Goal: Information Seeking & Learning: Learn about a topic

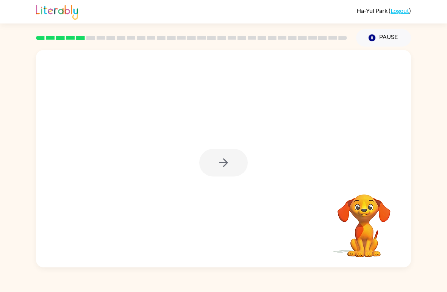
click at [224, 184] on div at bounding box center [223, 159] width 375 height 218
click at [223, 178] on div at bounding box center [223, 159] width 375 height 218
click at [231, 175] on div at bounding box center [223, 163] width 49 height 28
click at [225, 167] on div at bounding box center [223, 163] width 49 height 28
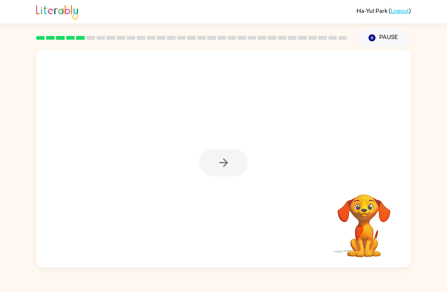
click at [246, 147] on div at bounding box center [223, 159] width 375 height 218
click at [256, 152] on div at bounding box center [223, 159] width 375 height 218
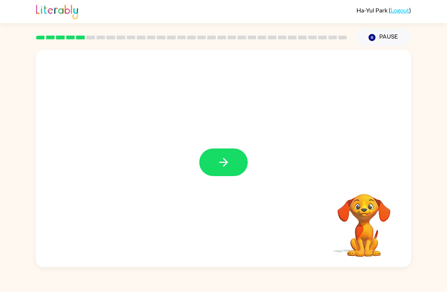
click at [226, 160] on icon "button" at bounding box center [223, 162] width 13 height 13
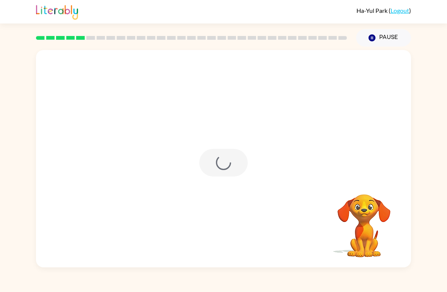
click at [225, 160] on div at bounding box center [223, 163] width 49 height 28
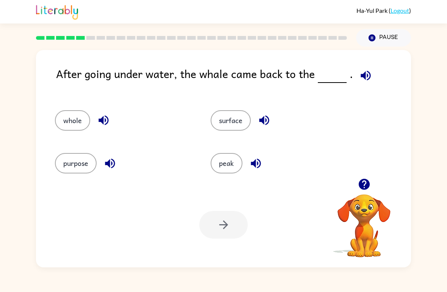
click at [371, 70] on button "button" at bounding box center [365, 75] width 19 height 19
click at [63, 122] on button "whole" at bounding box center [72, 120] width 35 height 20
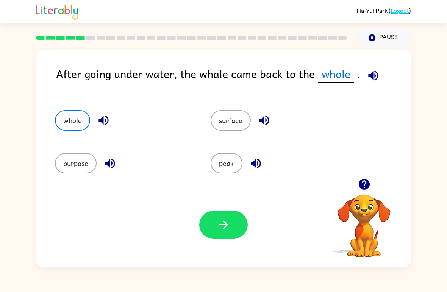
click at [67, 164] on button "purpose" at bounding box center [76, 163] width 42 height 20
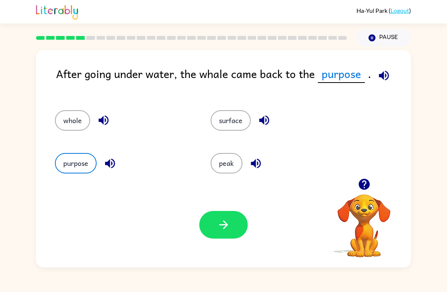
click at [270, 121] on icon "button" at bounding box center [264, 120] width 13 height 13
click at [89, 119] on button "whole" at bounding box center [72, 120] width 35 height 20
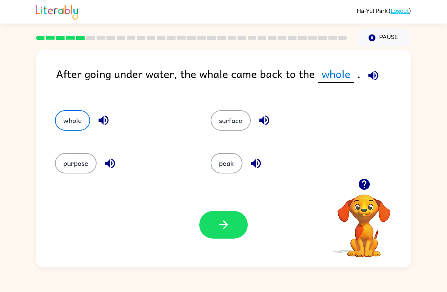
click at [112, 114] on div "whole" at bounding box center [124, 120] width 138 height 20
click at [99, 124] on icon "button" at bounding box center [103, 120] width 13 height 13
click at [108, 177] on div "purpose" at bounding box center [119, 160] width 156 height 43
click at [104, 166] on icon "button" at bounding box center [109, 163] width 13 height 13
click at [261, 168] on icon "button" at bounding box center [255, 163] width 13 height 13
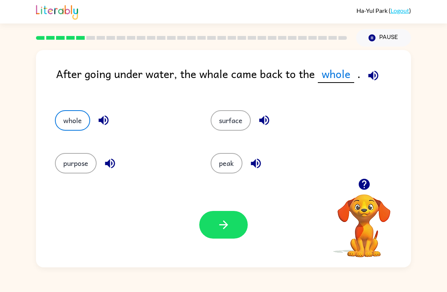
click at [70, 171] on button "purpose" at bounding box center [76, 163] width 42 height 20
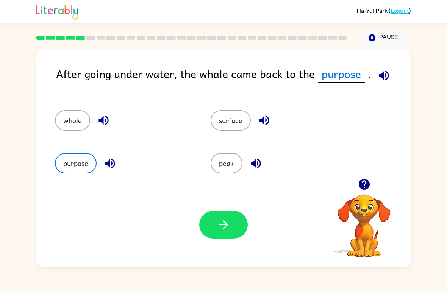
click at [230, 249] on div "Your browser must support playing .mp4 files to use Literably. Please try using…" at bounding box center [223, 224] width 375 height 85
click at [225, 239] on button "button" at bounding box center [223, 225] width 49 height 28
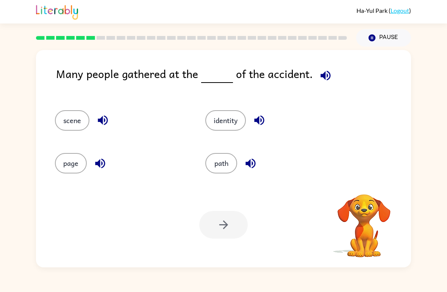
click at [299, 86] on div "Many people gathered at the of the accident." at bounding box center [233, 80] width 355 height 30
click at [326, 67] on button "button" at bounding box center [325, 75] width 19 height 19
click at [99, 121] on icon "button" at bounding box center [103, 121] width 10 height 10
click at [322, 74] on icon "button" at bounding box center [326, 75] width 10 height 10
click at [238, 125] on button "identity" at bounding box center [225, 120] width 41 height 20
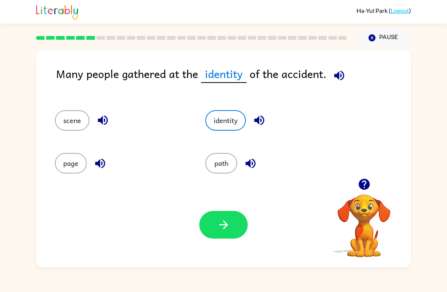
click at [234, 160] on button "path" at bounding box center [221, 163] width 32 height 20
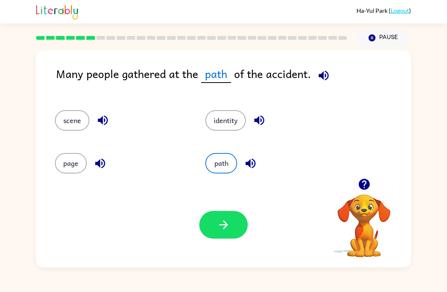
click at [254, 158] on icon "button" at bounding box center [250, 163] width 13 height 13
click at [58, 120] on button "scene" at bounding box center [72, 120] width 34 height 20
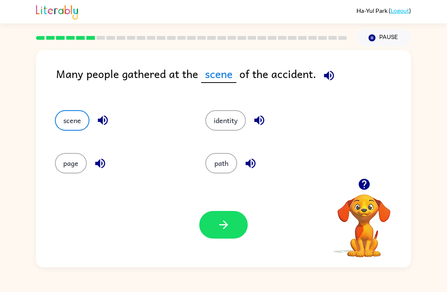
click at [99, 120] on icon "button" at bounding box center [103, 121] width 10 height 10
click at [75, 163] on button "page" at bounding box center [71, 163] width 32 height 20
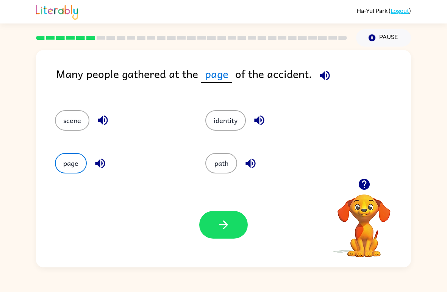
click at [97, 169] on icon "button" at bounding box center [100, 163] width 13 height 13
click at [232, 131] on button "identity" at bounding box center [225, 120] width 41 height 20
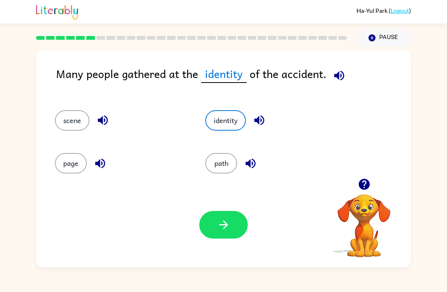
click at [236, 238] on button "button" at bounding box center [223, 225] width 49 height 28
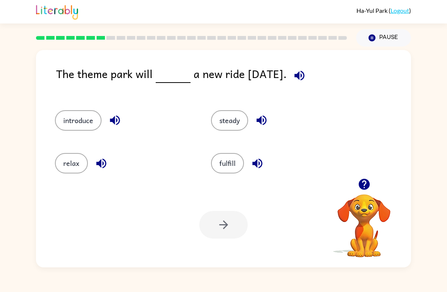
click at [305, 73] on icon "button" at bounding box center [299, 75] width 13 height 13
click at [262, 113] on button "button" at bounding box center [261, 120] width 19 height 19
click at [261, 113] on button "button" at bounding box center [261, 120] width 19 height 19
click at [263, 117] on icon "button" at bounding box center [261, 120] width 13 height 13
click at [265, 122] on icon "button" at bounding box center [261, 120] width 13 height 13
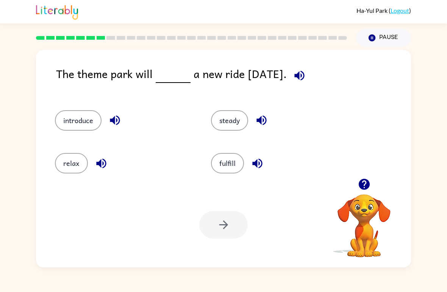
click at [257, 164] on icon "button" at bounding box center [257, 163] width 10 height 10
click at [101, 121] on button "introduce" at bounding box center [78, 120] width 47 height 20
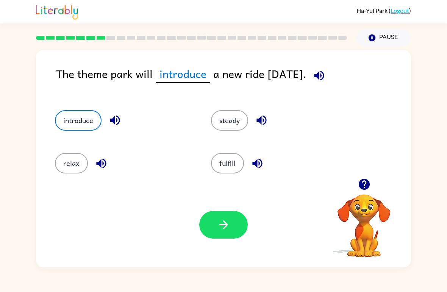
click at [114, 118] on icon "button" at bounding box center [114, 120] width 13 height 13
click at [107, 161] on icon "button" at bounding box center [101, 163] width 13 height 13
click at [237, 141] on div "fulfill" at bounding box center [275, 160] width 156 height 43
click at [237, 140] on div "fulfill" at bounding box center [275, 160] width 156 height 43
click at [240, 125] on button "steady" at bounding box center [229, 120] width 37 height 20
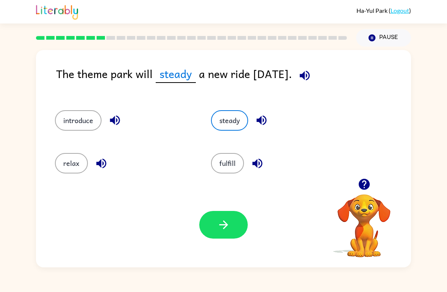
click at [267, 128] on button "button" at bounding box center [261, 120] width 19 height 19
click at [225, 233] on button "button" at bounding box center [223, 225] width 49 height 28
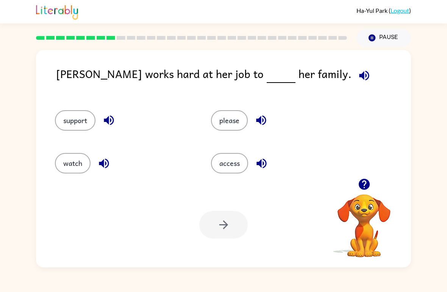
click at [89, 119] on button "support" at bounding box center [75, 120] width 41 height 20
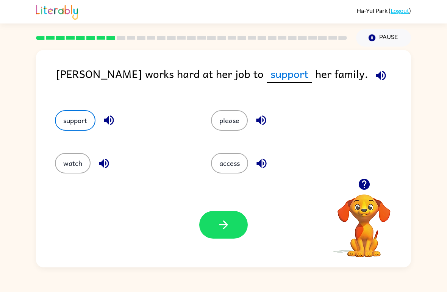
click at [106, 121] on icon "button" at bounding box center [109, 121] width 10 height 10
click at [67, 163] on button "watch" at bounding box center [73, 163] width 36 height 20
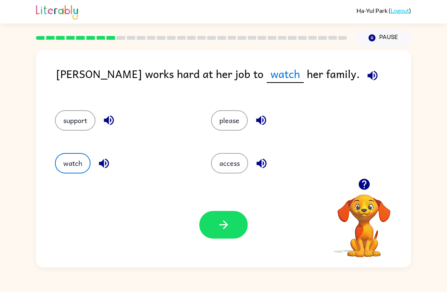
click at [102, 163] on icon "button" at bounding box center [104, 163] width 10 height 10
click at [109, 162] on icon "button" at bounding box center [103, 163] width 13 height 13
click at [106, 163] on icon "button" at bounding box center [104, 163] width 10 height 10
click at [89, 161] on button "watch" at bounding box center [73, 163] width 36 height 20
click at [103, 166] on icon "button" at bounding box center [104, 163] width 10 height 10
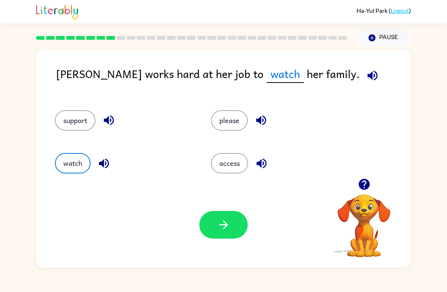
click at [236, 125] on button "please" at bounding box center [229, 120] width 37 height 20
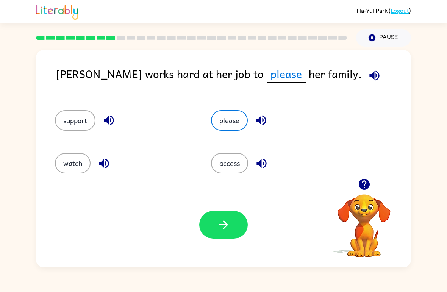
click at [263, 116] on icon "button" at bounding box center [261, 120] width 13 height 13
click at [233, 163] on button "access" at bounding box center [229, 163] width 37 height 20
click at [261, 163] on icon "button" at bounding box center [262, 163] width 10 height 10
click at [75, 116] on button "support" at bounding box center [75, 120] width 41 height 20
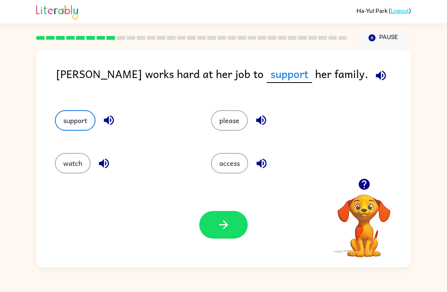
click at [109, 119] on icon "button" at bounding box center [109, 121] width 10 height 10
click at [65, 167] on button "watch" at bounding box center [73, 163] width 36 height 20
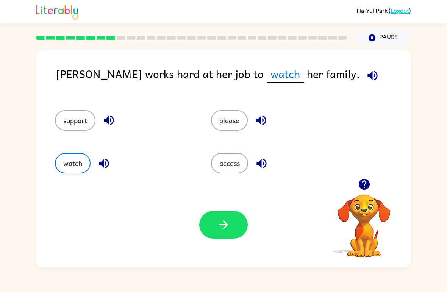
click at [221, 227] on icon "button" at bounding box center [223, 224] width 13 height 13
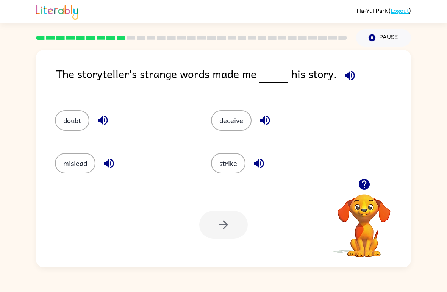
click at [347, 72] on icon "button" at bounding box center [349, 75] width 13 height 13
click at [272, 117] on icon "button" at bounding box center [264, 120] width 13 height 13
click at [268, 121] on icon "button" at bounding box center [265, 121] width 10 height 10
click at [268, 122] on icon "button" at bounding box center [265, 121] width 10 height 10
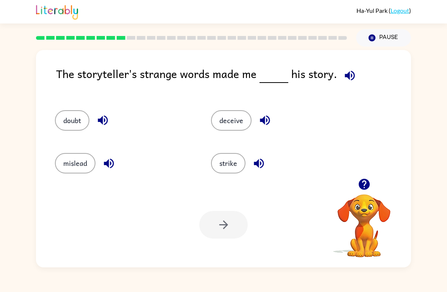
click at [260, 168] on icon "button" at bounding box center [258, 163] width 13 height 13
click at [107, 117] on icon "button" at bounding box center [102, 120] width 13 height 13
click at [113, 171] on button "button" at bounding box center [108, 163] width 19 height 19
click at [113, 170] on icon "button" at bounding box center [108, 163] width 13 height 13
click at [109, 164] on icon "button" at bounding box center [108, 163] width 13 height 13
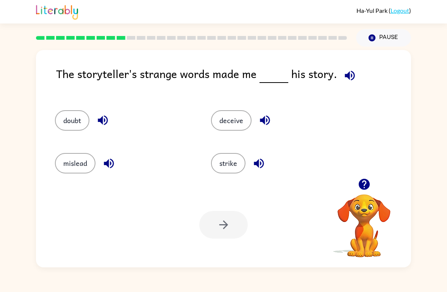
click at [107, 159] on icon "button" at bounding box center [108, 163] width 13 height 13
click at [64, 121] on button "doubt" at bounding box center [72, 120] width 34 height 20
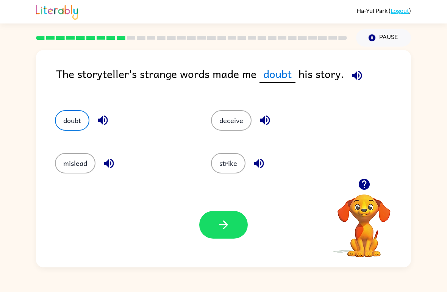
click at [104, 122] on icon "button" at bounding box center [102, 120] width 13 height 13
click at [282, 122] on div "deceive" at bounding box center [280, 120] width 139 height 20
click at [266, 109] on div "deceive" at bounding box center [275, 117] width 156 height 43
click at [266, 120] on icon "button" at bounding box center [264, 120] width 13 height 13
click at [263, 121] on icon "button" at bounding box center [265, 121] width 10 height 10
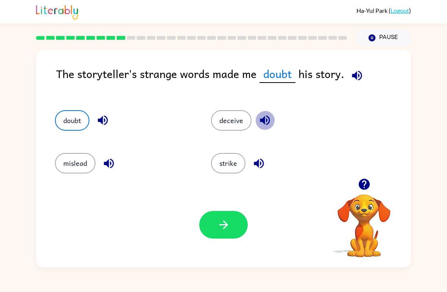
click at [271, 122] on icon "button" at bounding box center [264, 120] width 13 height 13
click at [271, 124] on icon "button" at bounding box center [264, 120] width 13 height 13
click at [244, 119] on button "deceive" at bounding box center [231, 120] width 41 height 20
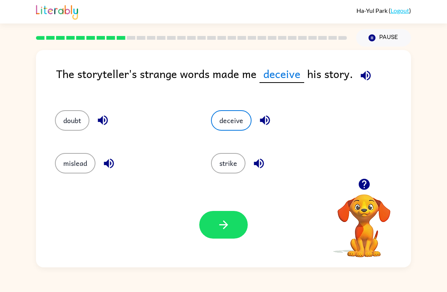
click at [213, 222] on button "button" at bounding box center [223, 225] width 49 height 28
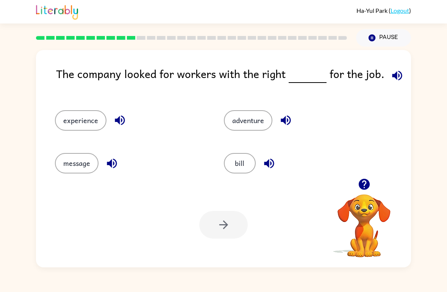
click at [399, 75] on icon "button" at bounding box center [397, 75] width 13 height 13
click at [65, 126] on button "experience" at bounding box center [81, 120] width 52 height 20
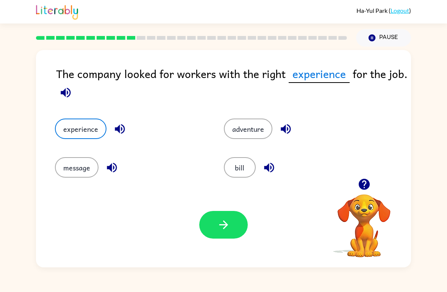
click at [119, 126] on icon "button" at bounding box center [120, 129] width 10 height 10
click at [67, 89] on icon "button" at bounding box center [65, 92] width 13 height 13
click at [243, 115] on div "adventure" at bounding box center [294, 123] width 169 height 39
click at [262, 127] on button "adventure" at bounding box center [248, 129] width 49 height 20
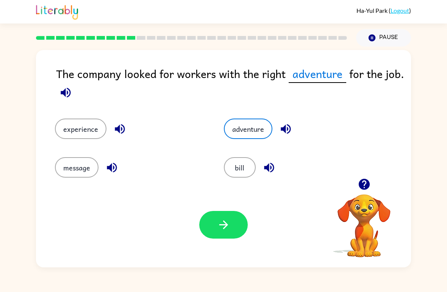
click at [290, 127] on icon "button" at bounding box center [286, 129] width 10 height 10
click at [239, 171] on button "bill" at bounding box center [240, 167] width 32 height 20
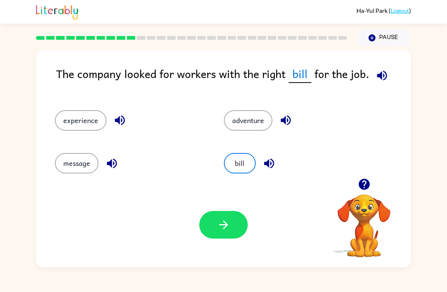
click at [267, 164] on icon "button" at bounding box center [269, 163] width 10 height 10
click at [98, 163] on button "message" at bounding box center [77, 163] width 44 height 20
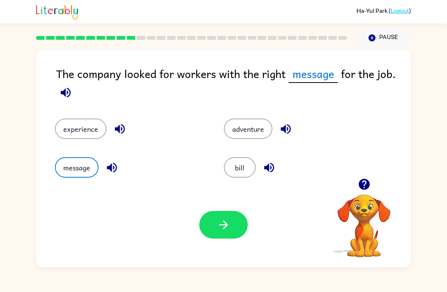
click at [108, 173] on icon "button" at bounding box center [111, 167] width 13 height 13
click at [103, 146] on div "message" at bounding box center [125, 162] width 169 height 39
click at [87, 133] on button "experience" at bounding box center [81, 129] width 52 height 20
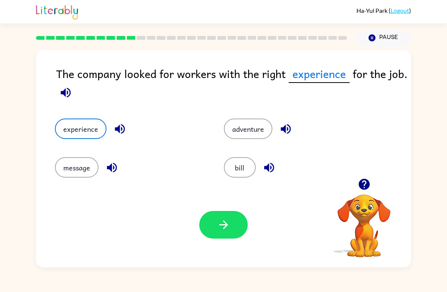
click at [116, 130] on icon "button" at bounding box center [120, 129] width 10 height 10
click at [241, 128] on button "adventure" at bounding box center [248, 129] width 49 height 20
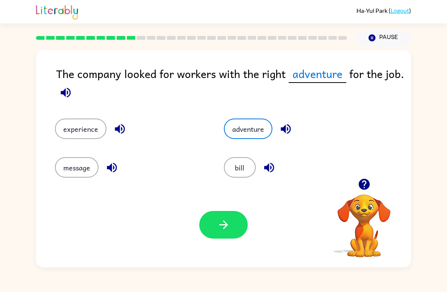
click at [278, 126] on button "button" at bounding box center [285, 128] width 19 height 19
click at [255, 160] on div "bill" at bounding box center [300, 167] width 152 height 20
click at [248, 174] on button "bill" at bounding box center [240, 167] width 32 height 20
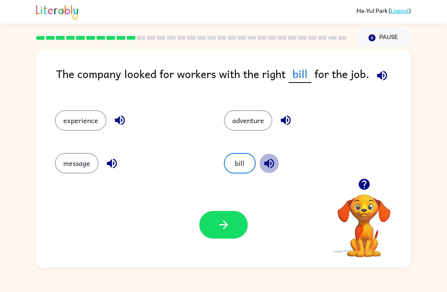
click at [266, 165] on icon "button" at bounding box center [269, 163] width 10 height 10
click at [97, 163] on button "message" at bounding box center [77, 163] width 44 height 20
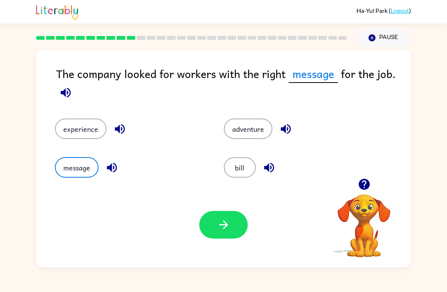
click at [213, 236] on button "button" at bounding box center [223, 225] width 49 height 28
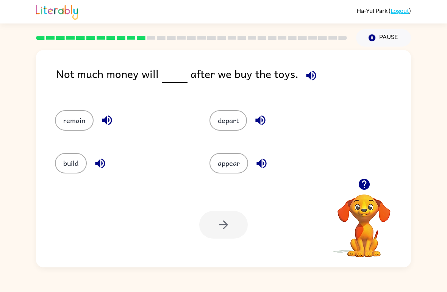
click at [309, 85] on button "button" at bounding box center [311, 75] width 19 height 19
click at [110, 130] on button "button" at bounding box center [106, 120] width 19 height 19
click at [226, 124] on button "depart" at bounding box center [229, 120] width 38 height 20
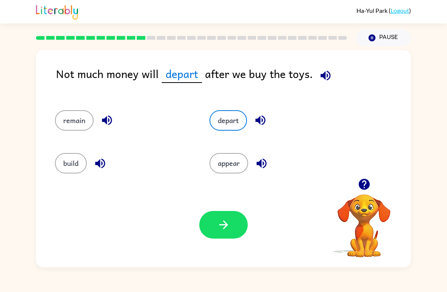
click at [252, 124] on button "button" at bounding box center [260, 120] width 19 height 19
click at [219, 169] on button "appear" at bounding box center [229, 163] width 39 height 20
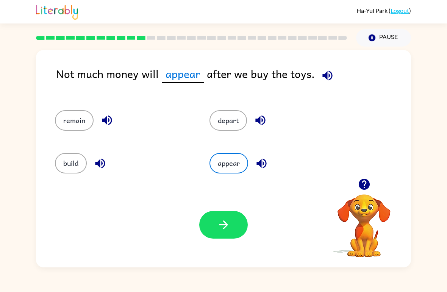
click at [260, 166] on icon "button" at bounding box center [262, 163] width 10 height 10
click at [101, 165] on icon "button" at bounding box center [100, 163] width 13 height 13
click at [69, 165] on button "build" at bounding box center [71, 163] width 32 height 20
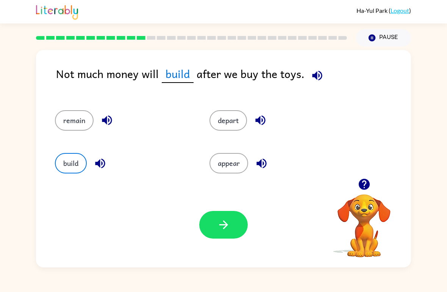
click at [228, 124] on button "depart" at bounding box center [229, 120] width 38 height 20
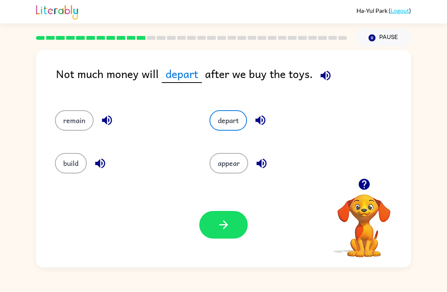
click at [269, 125] on button "button" at bounding box center [260, 120] width 19 height 19
click at [226, 174] on button "appear" at bounding box center [229, 163] width 39 height 20
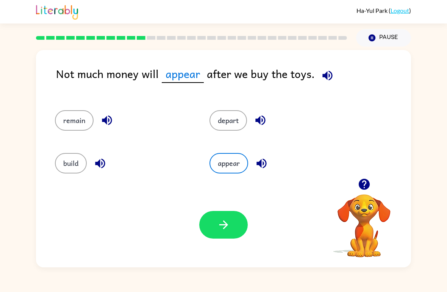
click at [228, 176] on div "appear" at bounding box center [272, 160] width 155 height 43
click at [261, 172] on button "button" at bounding box center [261, 163] width 19 height 19
click at [248, 165] on button "appear" at bounding box center [229, 163] width 39 height 20
click at [80, 115] on button "remain" at bounding box center [74, 120] width 39 height 20
click at [106, 121] on icon "button" at bounding box center [107, 121] width 10 height 10
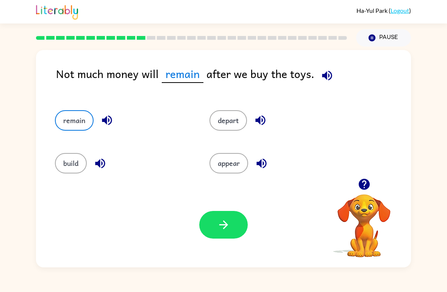
click at [330, 69] on icon "button" at bounding box center [327, 75] width 13 height 13
click at [110, 117] on icon "button" at bounding box center [107, 121] width 10 height 10
click at [331, 75] on icon "button" at bounding box center [327, 75] width 13 height 13
click at [63, 160] on button "build" at bounding box center [71, 163] width 32 height 20
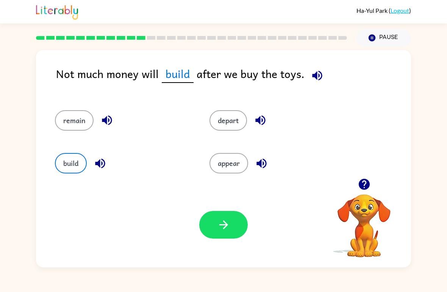
click at [99, 160] on icon "button" at bounding box center [100, 163] width 13 height 13
click at [277, 279] on div "Ha-[PERSON_NAME] ( Logout ) Pause Pause Not much money will build after we buy …" at bounding box center [223, 146] width 447 height 292
click at [258, 239] on div "Your browser must support playing .mp4 files to use Literably. Please try using…" at bounding box center [223, 224] width 375 height 85
click at [229, 235] on button "button" at bounding box center [223, 225] width 49 height 28
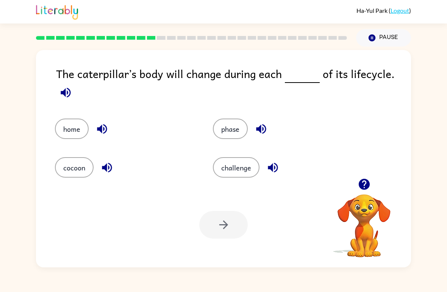
click at [65, 94] on icon "button" at bounding box center [66, 93] width 10 height 10
click at [67, 89] on icon "button" at bounding box center [66, 93] width 10 height 10
click at [67, 87] on icon "button" at bounding box center [65, 92] width 13 height 13
click at [70, 87] on icon "button" at bounding box center [65, 92] width 13 height 13
click at [67, 91] on icon "button" at bounding box center [65, 92] width 13 height 13
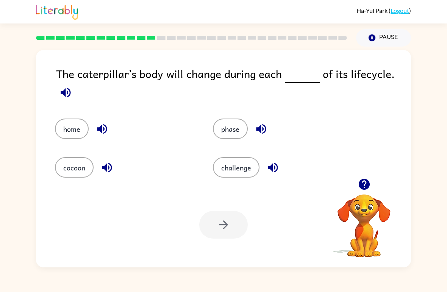
click at [67, 92] on icon "button" at bounding box center [66, 93] width 10 height 10
click at [246, 177] on button "challenge" at bounding box center [236, 167] width 47 height 20
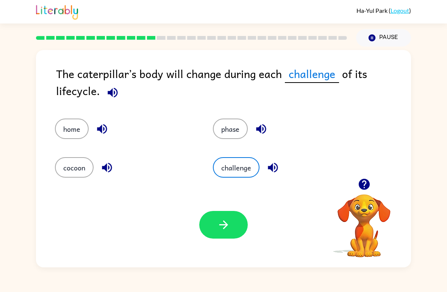
click at [234, 136] on button "phase" at bounding box center [230, 129] width 35 height 20
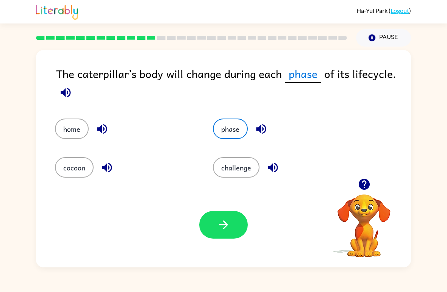
click at [61, 130] on button "home" at bounding box center [72, 129] width 34 height 20
click at [68, 100] on button "button" at bounding box center [65, 92] width 19 height 19
click at [66, 88] on icon "button" at bounding box center [65, 92] width 13 height 13
click at [61, 95] on icon "button" at bounding box center [65, 92] width 13 height 13
click at [62, 91] on icon "button" at bounding box center [65, 92] width 13 height 13
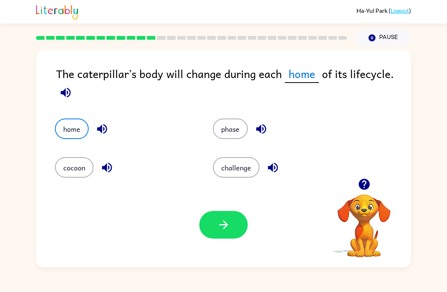
click at [66, 94] on icon "button" at bounding box center [66, 93] width 10 height 10
click at [72, 165] on button "cocoon" at bounding box center [74, 167] width 39 height 20
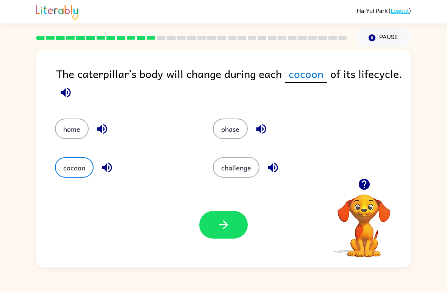
click at [105, 167] on icon "button" at bounding box center [107, 168] width 10 height 10
click at [240, 139] on button "phase" at bounding box center [230, 129] width 35 height 20
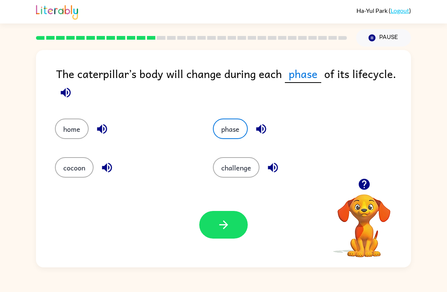
click at [275, 131] on div "phase" at bounding box center [283, 129] width 141 height 20
click at [255, 125] on button "button" at bounding box center [261, 128] width 19 height 19
click at [252, 163] on button "challenge" at bounding box center [236, 167] width 47 height 20
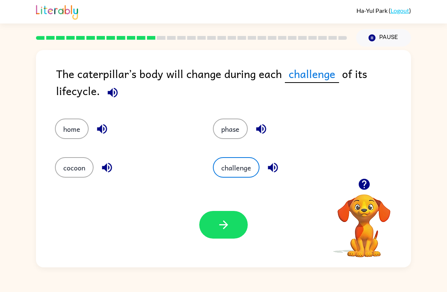
click at [274, 166] on icon "button" at bounding box center [272, 167] width 13 height 13
click at [230, 127] on button "phase" at bounding box center [230, 129] width 35 height 20
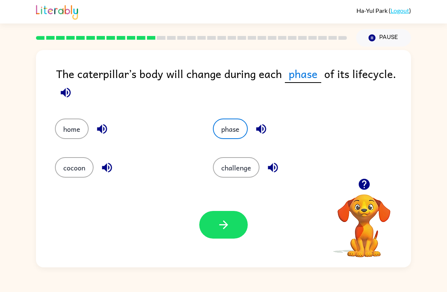
click at [265, 131] on icon "button" at bounding box center [261, 128] width 13 height 13
click at [70, 177] on button "cocoon" at bounding box center [74, 167] width 39 height 20
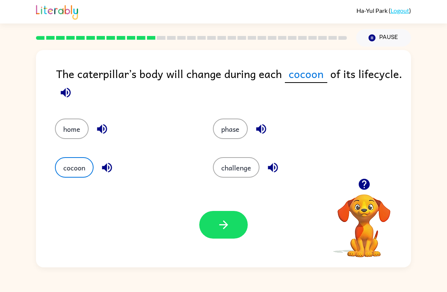
click at [111, 160] on button "button" at bounding box center [106, 167] width 19 height 19
click at [234, 122] on button "phase" at bounding box center [230, 129] width 35 height 20
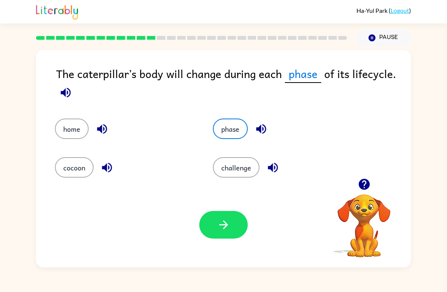
click at [248, 131] on button "phase" at bounding box center [230, 129] width 35 height 20
click at [218, 224] on icon "button" at bounding box center [223, 224] width 13 height 13
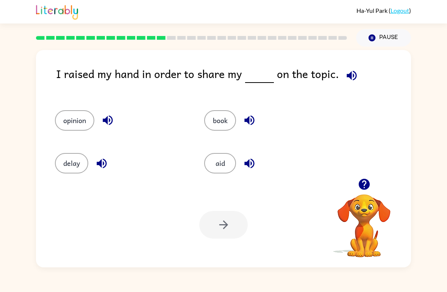
click at [217, 124] on button "book" at bounding box center [220, 120] width 32 height 20
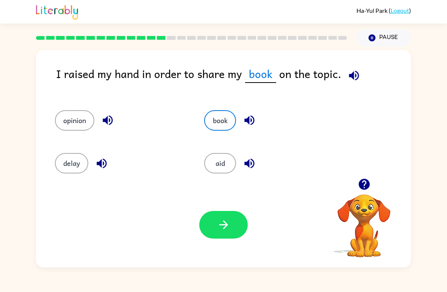
click at [219, 230] on icon "button" at bounding box center [223, 224] width 13 height 13
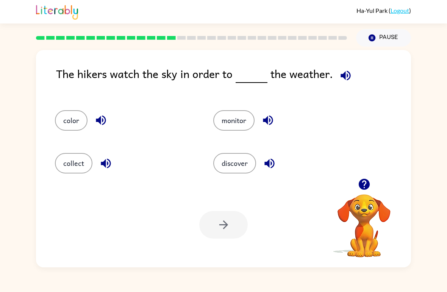
click at [52, 123] on div "color" at bounding box center [120, 117] width 158 height 43
click at [65, 123] on button "color" at bounding box center [71, 120] width 33 height 20
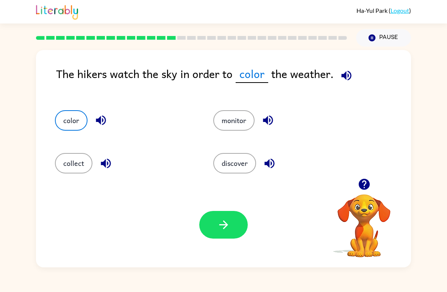
click at [90, 160] on button "collect" at bounding box center [74, 163] width 38 height 20
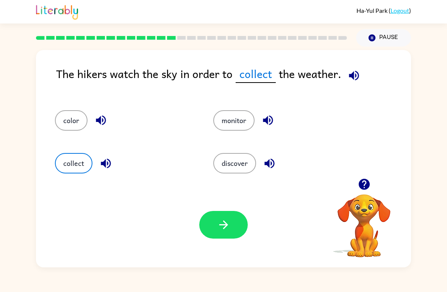
click at [252, 126] on button "monitor" at bounding box center [233, 120] width 41 height 20
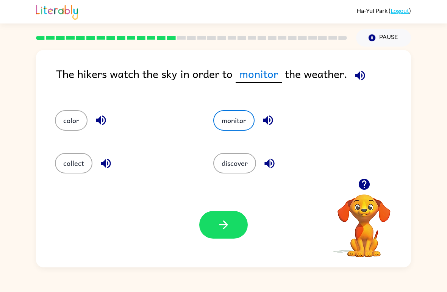
click at [250, 165] on button "discover" at bounding box center [234, 163] width 43 height 20
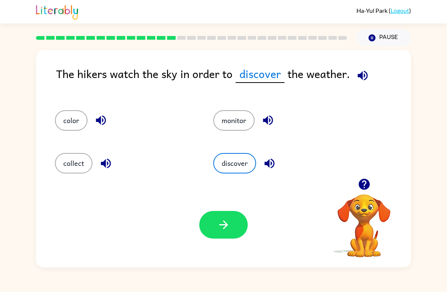
click at [266, 160] on icon "button" at bounding box center [269, 163] width 13 height 13
click at [80, 124] on button "color" at bounding box center [71, 120] width 33 height 20
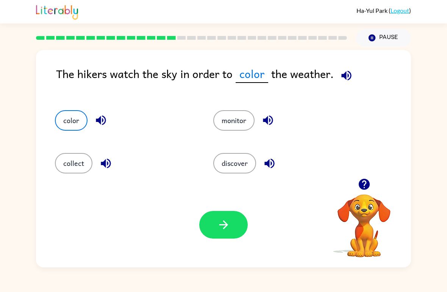
click at [72, 165] on button "collect" at bounding box center [74, 163] width 38 height 20
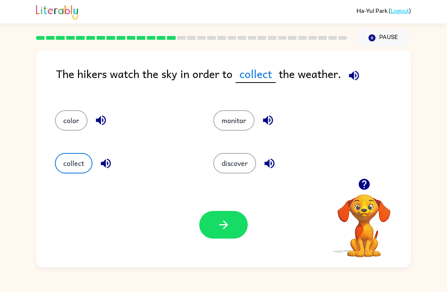
click at [253, 115] on button "monitor" at bounding box center [233, 120] width 41 height 20
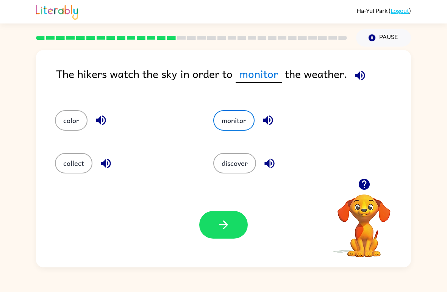
click at [254, 164] on button "discover" at bounding box center [234, 163] width 43 height 20
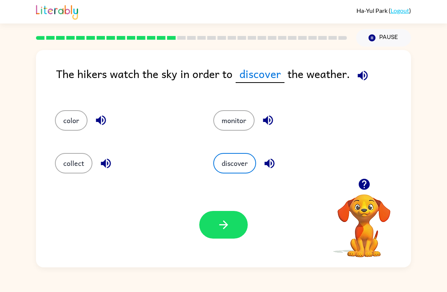
click at [203, 222] on button "button" at bounding box center [223, 225] width 49 height 28
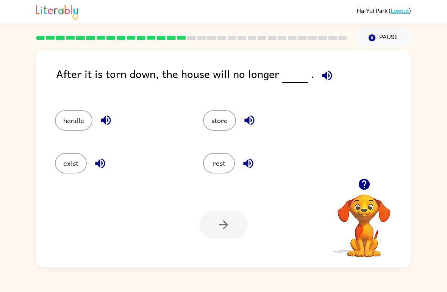
click at [221, 165] on button "rest" at bounding box center [219, 163] width 32 height 20
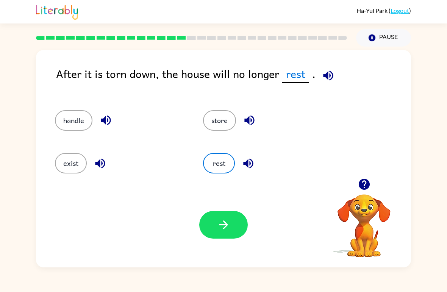
click at [232, 42] on div at bounding box center [191, 38] width 320 height 27
click at [253, 41] on div at bounding box center [191, 38] width 320 height 27
click at [253, 40] on div at bounding box center [191, 38] width 320 height 27
click at [275, 42] on div at bounding box center [191, 38] width 320 height 27
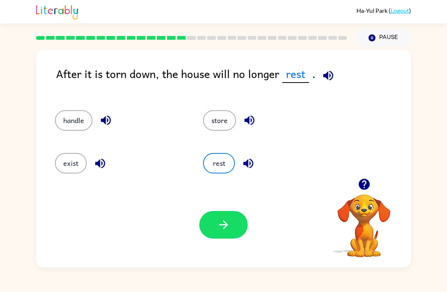
click at [275, 42] on div at bounding box center [191, 38] width 320 height 27
click at [296, 39] on rect at bounding box center [292, 38] width 9 height 4
click at [314, 42] on div at bounding box center [191, 38] width 320 height 27
click at [321, 42] on div at bounding box center [191, 38] width 320 height 27
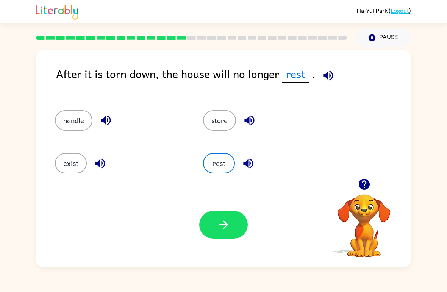
click at [333, 42] on div at bounding box center [191, 38] width 320 height 27
click at [332, 42] on div at bounding box center [191, 38] width 320 height 27
click at [230, 118] on button "store" at bounding box center [219, 120] width 33 height 20
click at [77, 127] on button "handle" at bounding box center [74, 120] width 38 height 20
click at [65, 158] on button "exist" at bounding box center [71, 163] width 32 height 20
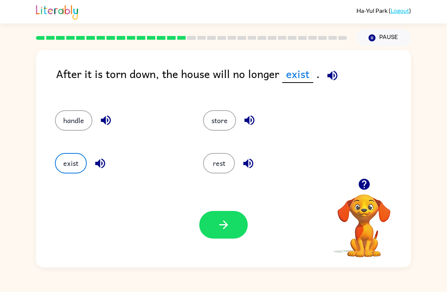
click at [226, 231] on icon "button" at bounding box center [223, 224] width 13 height 13
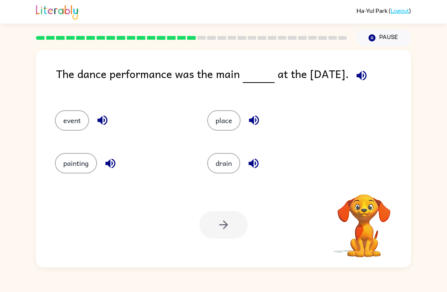
click at [357, 72] on icon "button" at bounding box center [361, 75] width 13 height 13
click at [361, 72] on icon "button" at bounding box center [361, 75] width 13 height 13
click at [358, 77] on icon "button" at bounding box center [362, 75] width 10 height 10
click at [60, 172] on button "painting" at bounding box center [76, 163] width 42 height 20
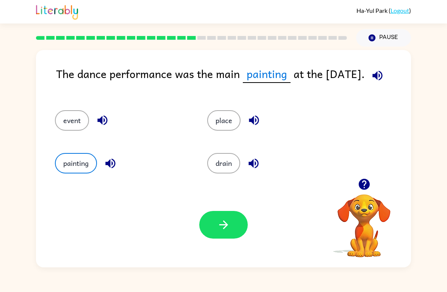
click at [221, 128] on button "place" at bounding box center [223, 120] width 33 height 20
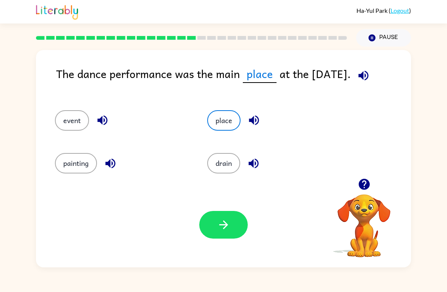
click at [230, 167] on button "drain" at bounding box center [223, 163] width 33 height 20
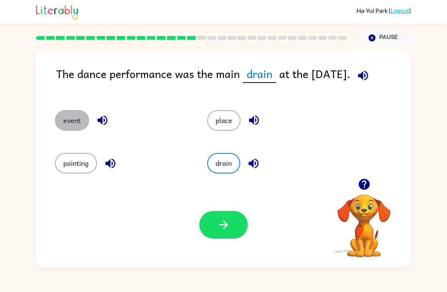
click at [75, 115] on button "event" at bounding box center [72, 120] width 34 height 20
click at [222, 123] on button "place" at bounding box center [223, 120] width 33 height 20
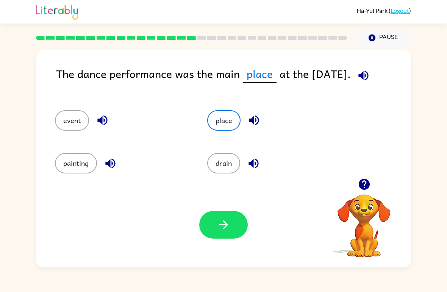
click at [39, 126] on div "The dance performance was the main place at the [DATE]. event place painting dr…" at bounding box center [223, 159] width 375 height 218
click at [58, 122] on button "event" at bounding box center [72, 120] width 34 height 20
click at [63, 117] on button "event" at bounding box center [72, 120] width 34 height 20
click at [224, 221] on icon "button" at bounding box center [223, 224] width 13 height 13
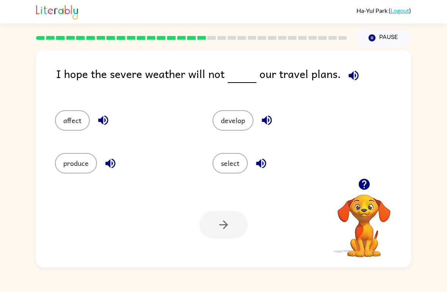
click at [349, 69] on button "button" at bounding box center [353, 75] width 19 height 19
click at [66, 119] on button "affect" at bounding box center [72, 120] width 35 height 20
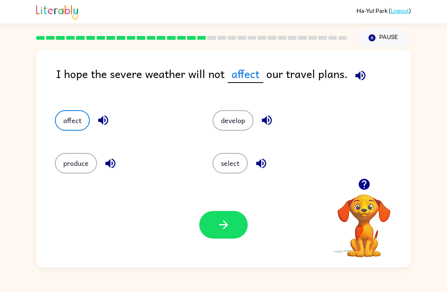
click at [69, 172] on button "produce" at bounding box center [76, 163] width 42 height 20
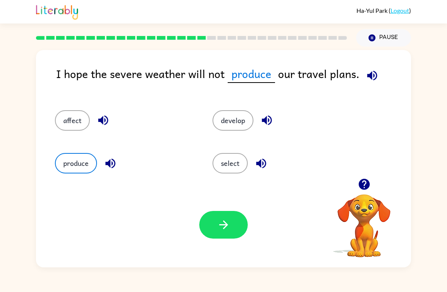
click at [245, 121] on button "develop" at bounding box center [233, 120] width 41 height 20
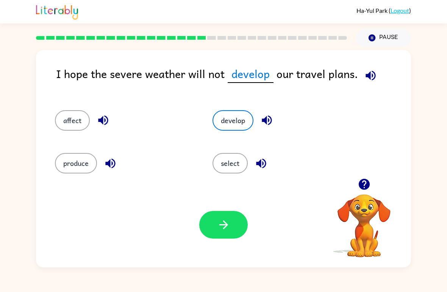
click at [218, 161] on button "select" at bounding box center [230, 163] width 35 height 20
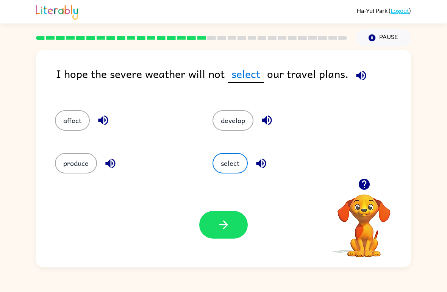
click at [3, 122] on div "I hope the severe weather will not select our travel plans. affect develop prod…" at bounding box center [223, 157] width 447 height 221
click at [249, 213] on div "Your browser must support playing .mp4 files to use Literably. Please try using…" at bounding box center [223, 224] width 375 height 85
click at [220, 222] on icon "button" at bounding box center [223, 224] width 13 height 13
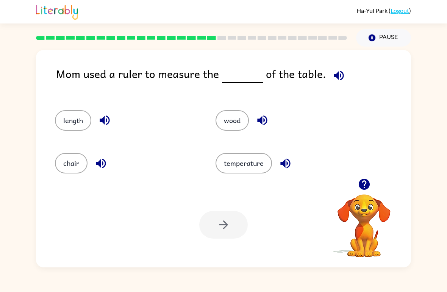
click at [334, 75] on icon "button" at bounding box center [339, 75] width 10 height 10
click at [89, 125] on button "length" at bounding box center [73, 120] width 36 height 20
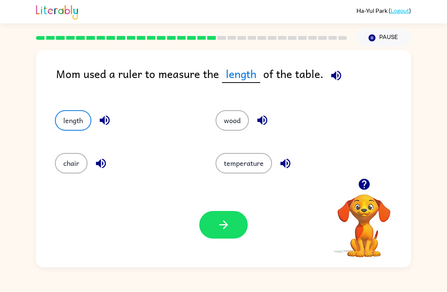
click at [331, 75] on icon "button" at bounding box center [336, 75] width 10 height 10
click at [112, 119] on button "button" at bounding box center [104, 120] width 19 height 19
click at [235, 120] on button "wood" at bounding box center [232, 120] width 33 height 20
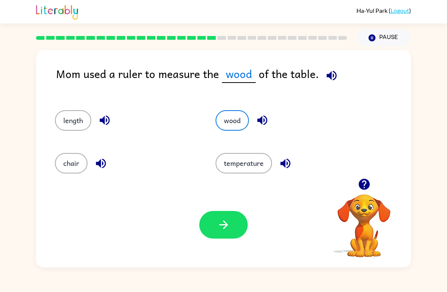
click at [261, 124] on icon "button" at bounding box center [262, 120] width 13 height 13
click at [78, 172] on button "chair" at bounding box center [71, 163] width 33 height 20
click at [274, 173] on div "temperature" at bounding box center [287, 163] width 143 height 20
click at [250, 161] on button "temperature" at bounding box center [244, 163] width 56 height 20
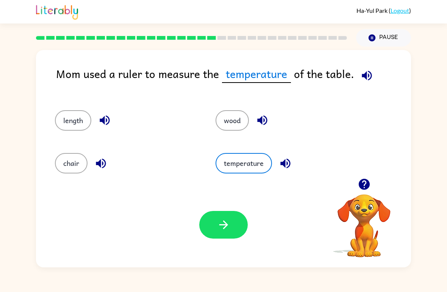
click at [208, 235] on button "button" at bounding box center [223, 225] width 49 height 28
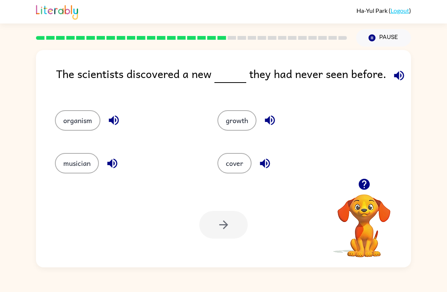
click at [398, 76] on icon "button" at bounding box center [399, 75] width 10 height 10
click at [89, 171] on button "musician" at bounding box center [77, 163] width 44 height 20
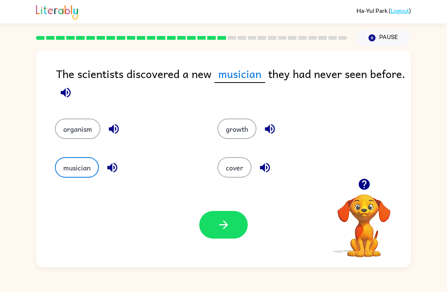
click at [239, 131] on button "growth" at bounding box center [237, 129] width 39 height 20
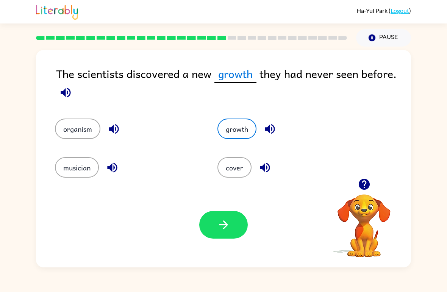
click at [87, 132] on button "organism" at bounding box center [77, 129] width 45 height 20
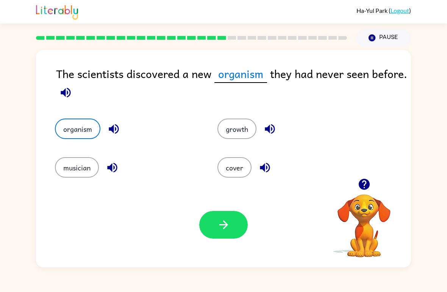
click at [225, 217] on button "button" at bounding box center [223, 225] width 49 height 28
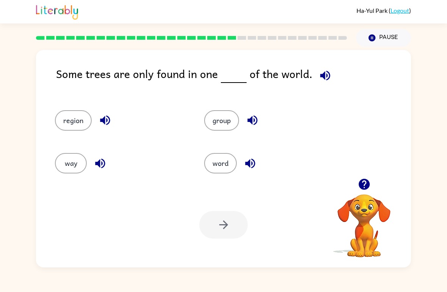
click at [317, 68] on button "button" at bounding box center [325, 75] width 19 height 19
click at [66, 117] on button "region" at bounding box center [73, 120] width 37 height 20
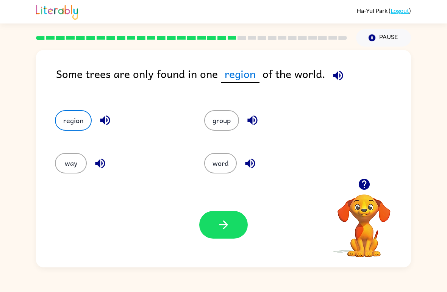
click at [100, 121] on icon "button" at bounding box center [105, 120] width 13 height 13
click at [74, 163] on button "way" at bounding box center [71, 163] width 32 height 20
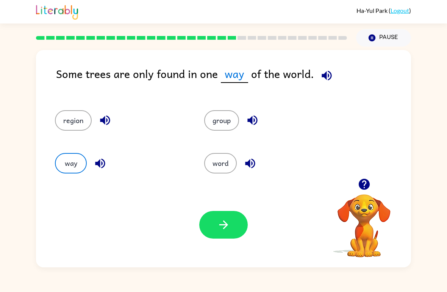
click at [75, 162] on button "way" at bounding box center [71, 163] width 32 height 20
click at [97, 168] on icon "button" at bounding box center [100, 163] width 13 height 13
click at [62, 120] on button "region" at bounding box center [73, 120] width 37 height 20
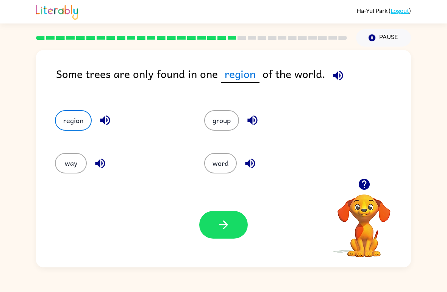
click at [209, 113] on button "group" at bounding box center [221, 120] width 35 height 20
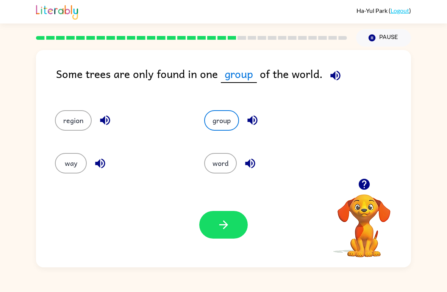
click at [210, 158] on button "word" at bounding box center [220, 163] width 33 height 20
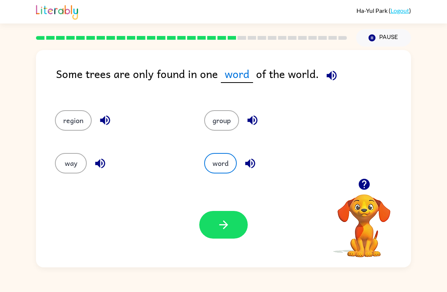
click at [244, 161] on icon "button" at bounding box center [250, 163] width 13 height 13
click at [77, 121] on button "region" at bounding box center [73, 120] width 37 height 20
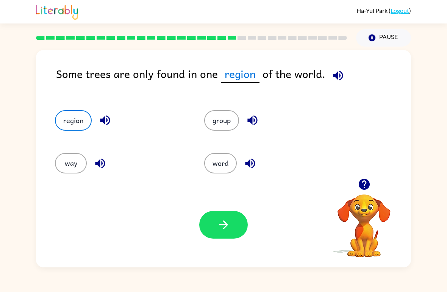
click at [202, 231] on button "button" at bounding box center [223, 225] width 49 height 28
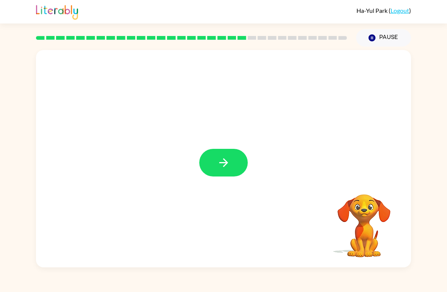
click at [197, 170] on div at bounding box center [223, 159] width 375 height 218
click at [215, 165] on button "button" at bounding box center [223, 163] width 49 height 28
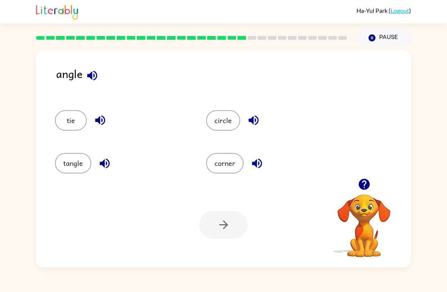
click at [58, 175] on div "tangle" at bounding box center [116, 160] width 151 height 43
click at [104, 162] on icon "button" at bounding box center [105, 163] width 10 height 10
click at [66, 123] on button "tie" at bounding box center [71, 120] width 32 height 20
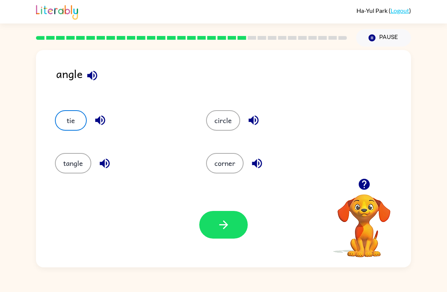
click at [98, 117] on icon "button" at bounding box center [100, 120] width 13 height 13
click at [255, 124] on icon "button" at bounding box center [253, 120] width 13 height 13
click at [214, 164] on button "corner" at bounding box center [225, 163] width 38 height 20
click at [255, 169] on icon "button" at bounding box center [257, 163] width 13 height 13
click at [230, 229] on icon "button" at bounding box center [223, 224] width 13 height 13
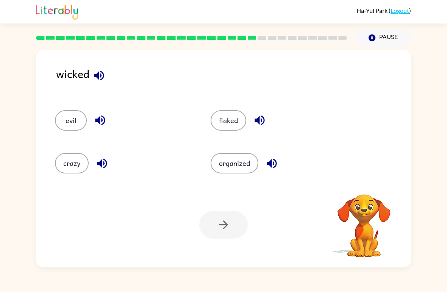
click at [96, 80] on icon "button" at bounding box center [98, 75] width 13 height 13
click at [97, 73] on icon "button" at bounding box center [98, 75] width 13 height 13
click at [265, 116] on icon "button" at bounding box center [259, 120] width 13 height 13
click at [98, 118] on icon "button" at bounding box center [100, 120] width 13 height 13
click at [279, 159] on icon "button" at bounding box center [271, 163] width 13 height 13
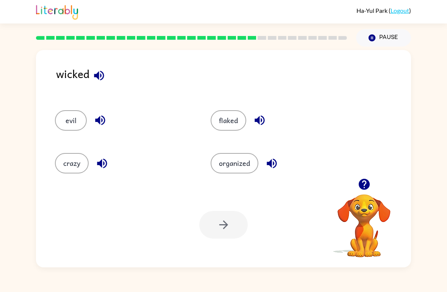
click at [242, 165] on button "organized" at bounding box center [235, 163] width 48 height 20
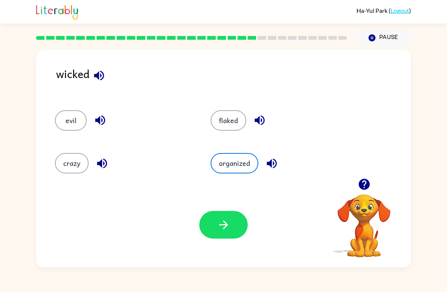
click at [230, 238] on button "button" at bounding box center [223, 225] width 49 height 28
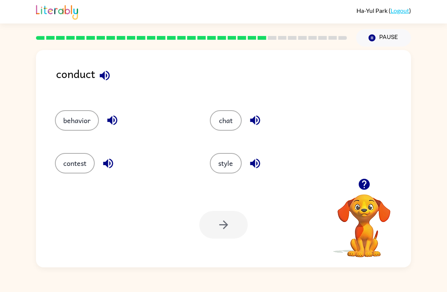
click at [107, 75] on icon "button" at bounding box center [105, 75] width 10 height 10
click at [110, 121] on icon "button" at bounding box center [112, 121] width 10 height 10
click at [102, 165] on icon "button" at bounding box center [108, 163] width 13 height 13
click at [249, 119] on icon "button" at bounding box center [255, 120] width 13 height 13
click at [249, 158] on icon "button" at bounding box center [255, 163] width 13 height 13
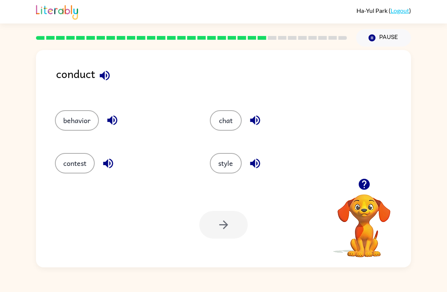
click at [110, 116] on icon "button" at bounding box center [112, 120] width 13 height 13
click at [99, 169] on div "contest" at bounding box center [124, 163] width 138 height 20
click at [111, 157] on button "button" at bounding box center [108, 163] width 19 height 19
click at [55, 154] on div "contest" at bounding box center [118, 160] width 155 height 43
click at [61, 173] on button "contest" at bounding box center [75, 163] width 40 height 20
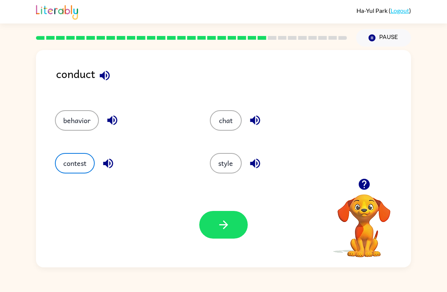
click at [225, 119] on button "chat" at bounding box center [226, 120] width 32 height 20
click at [263, 119] on button "button" at bounding box center [255, 120] width 19 height 19
click at [231, 166] on button "style" at bounding box center [226, 163] width 32 height 20
click at [254, 166] on icon "button" at bounding box center [255, 163] width 10 height 10
click at [70, 160] on button "contest" at bounding box center [75, 163] width 40 height 20
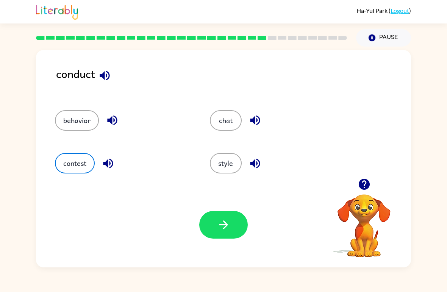
click at [111, 169] on icon "button" at bounding box center [108, 163] width 13 height 13
click at [62, 117] on button "behavior" at bounding box center [77, 120] width 44 height 20
click at [112, 122] on icon "button" at bounding box center [112, 121] width 10 height 10
click at [230, 238] on button "button" at bounding box center [223, 225] width 49 height 28
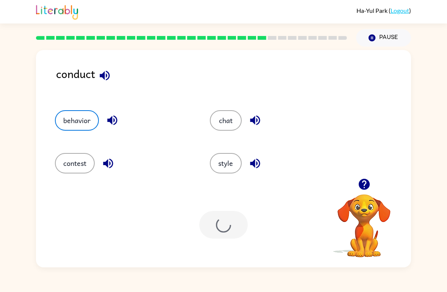
click at [229, 238] on div at bounding box center [223, 225] width 49 height 28
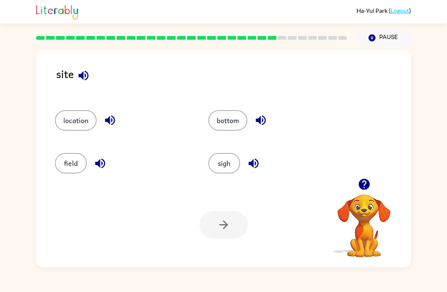
click at [84, 83] on button "button" at bounding box center [83, 75] width 19 height 19
click at [80, 79] on icon "button" at bounding box center [83, 75] width 13 height 13
click at [100, 120] on button "button" at bounding box center [109, 120] width 19 height 19
click at [112, 123] on icon "button" at bounding box center [110, 121] width 10 height 10
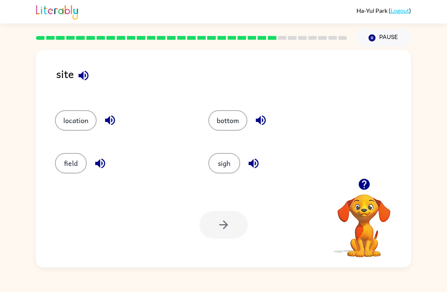
click at [108, 118] on icon "button" at bounding box center [109, 120] width 13 height 13
click at [100, 164] on icon "button" at bounding box center [100, 163] width 10 height 10
click at [266, 121] on icon "button" at bounding box center [261, 121] width 10 height 10
click at [255, 165] on icon "button" at bounding box center [254, 163] width 10 height 10
click at [68, 126] on button "location" at bounding box center [76, 120] width 42 height 20
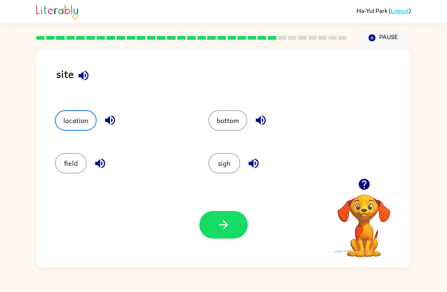
click at [104, 129] on div "location" at bounding box center [123, 120] width 136 height 20
click at [230, 226] on button "button" at bounding box center [223, 225] width 49 height 28
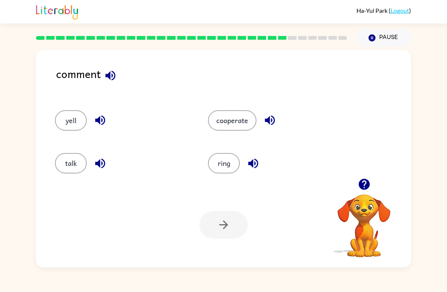
click at [74, 125] on button "yell" at bounding box center [71, 120] width 32 height 20
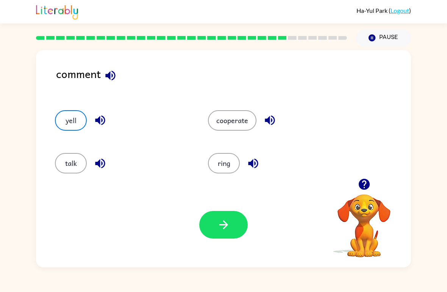
click at [99, 118] on icon "button" at bounding box center [100, 120] width 13 height 13
click at [100, 163] on icon "button" at bounding box center [100, 163] width 10 height 10
click at [282, 118] on div "cooperate" at bounding box center [276, 120] width 136 height 20
click at [268, 122] on icon "button" at bounding box center [270, 121] width 10 height 10
click at [252, 168] on icon "button" at bounding box center [253, 163] width 13 height 13
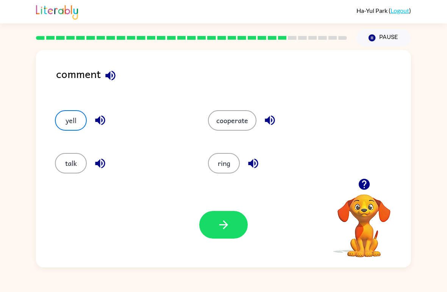
click at [105, 72] on icon "button" at bounding box center [110, 75] width 13 height 13
click at [66, 160] on button "talk" at bounding box center [71, 163] width 32 height 20
click at [70, 159] on button "talk" at bounding box center [71, 163] width 32 height 20
click at [237, 230] on button "button" at bounding box center [223, 225] width 49 height 28
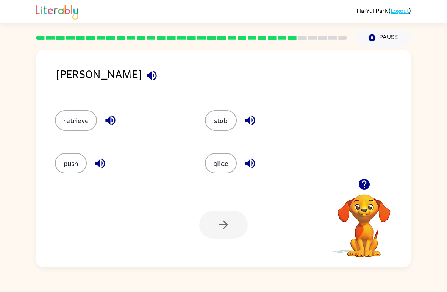
click at [105, 119] on icon "button" at bounding box center [110, 120] width 13 height 13
click at [92, 172] on div "push" at bounding box center [121, 163] width 133 height 20
click at [98, 164] on icon "button" at bounding box center [100, 163] width 10 height 10
click at [252, 122] on icon "button" at bounding box center [250, 121] width 10 height 10
click at [257, 168] on icon "button" at bounding box center [250, 163] width 13 height 13
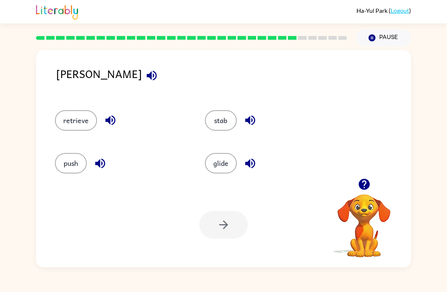
click at [250, 120] on icon "button" at bounding box center [250, 121] width 10 height 10
click at [249, 164] on icon "button" at bounding box center [250, 163] width 10 height 10
click at [69, 159] on button "push" at bounding box center [71, 163] width 32 height 20
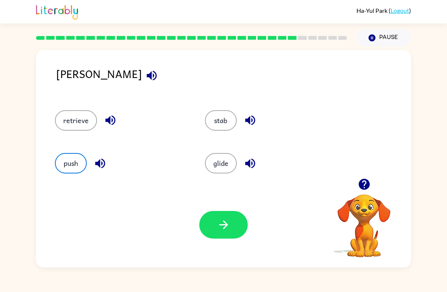
click at [69, 122] on button "retrieve" at bounding box center [76, 120] width 42 height 20
click at [111, 117] on icon "button" at bounding box center [110, 120] width 13 height 13
click at [206, 161] on button "glide" at bounding box center [221, 163] width 32 height 20
click at [254, 166] on icon "button" at bounding box center [250, 163] width 10 height 10
click at [209, 116] on button "stab" at bounding box center [221, 120] width 32 height 20
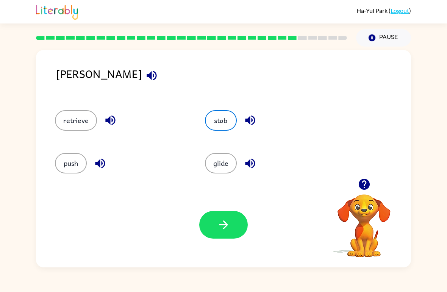
click at [256, 118] on icon "button" at bounding box center [250, 120] width 13 height 13
click at [145, 78] on icon "button" at bounding box center [151, 75] width 13 height 13
click at [107, 121] on icon "button" at bounding box center [110, 121] width 10 height 10
click at [93, 168] on button "button" at bounding box center [100, 163] width 19 height 19
click at [252, 168] on icon "button" at bounding box center [250, 163] width 10 height 10
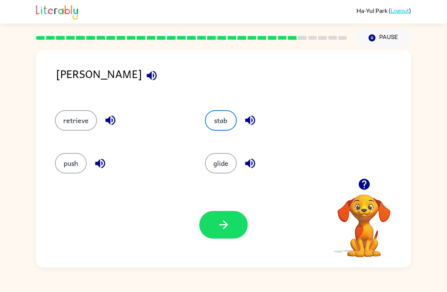
click at [219, 154] on button "glide" at bounding box center [221, 163] width 32 height 20
click at [215, 122] on button "stab" at bounding box center [221, 120] width 32 height 20
click at [219, 237] on button "button" at bounding box center [223, 225] width 49 height 28
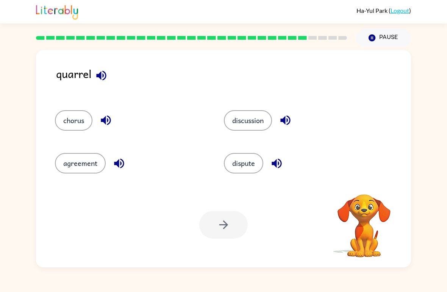
click at [211, 233] on div at bounding box center [223, 225] width 49 height 28
click at [104, 76] on icon "button" at bounding box center [101, 75] width 13 height 13
click at [88, 78] on div "quarrel" at bounding box center [233, 80] width 355 height 30
click at [99, 75] on icon "button" at bounding box center [101, 75] width 10 height 10
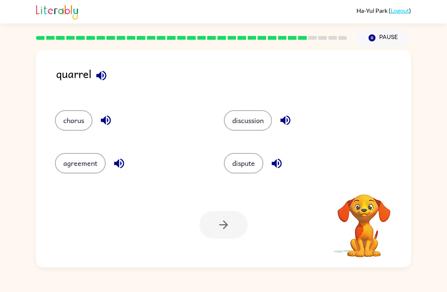
click at [99, 75] on icon "button" at bounding box center [101, 75] width 10 height 10
click at [103, 81] on icon "button" at bounding box center [101, 75] width 13 height 13
click at [102, 122] on icon "button" at bounding box center [106, 121] width 10 height 10
click at [110, 165] on button "button" at bounding box center [119, 163] width 19 height 19
click at [70, 117] on button "chorus" at bounding box center [74, 120] width 38 height 20
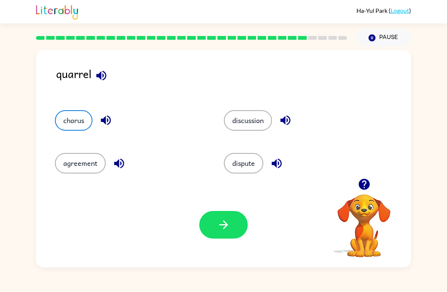
click at [244, 231] on button "button" at bounding box center [223, 225] width 49 height 28
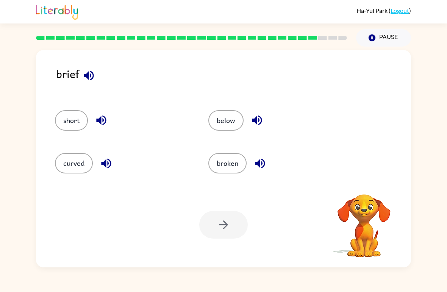
click at [91, 76] on icon "button" at bounding box center [88, 75] width 13 height 13
click at [86, 80] on icon "button" at bounding box center [88, 75] width 13 height 13
click at [210, 168] on button "broken" at bounding box center [227, 163] width 38 height 20
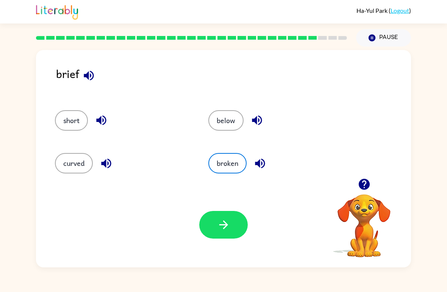
click at [204, 224] on button "button" at bounding box center [223, 225] width 49 height 28
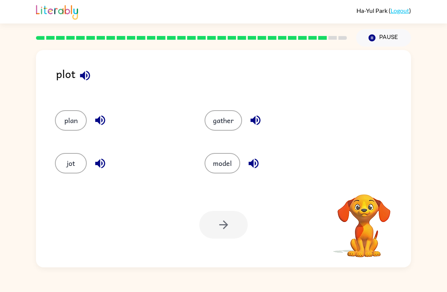
click at [88, 78] on icon "button" at bounding box center [84, 75] width 13 height 13
click at [86, 71] on icon "button" at bounding box center [84, 75] width 13 height 13
click at [72, 120] on button "plan" at bounding box center [71, 120] width 32 height 20
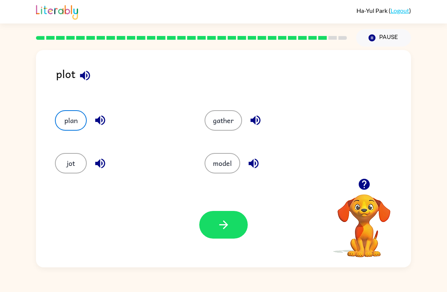
click at [105, 163] on icon "button" at bounding box center [100, 163] width 10 height 10
click at [252, 122] on icon "button" at bounding box center [256, 121] width 10 height 10
click at [253, 168] on icon "button" at bounding box center [253, 163] width 13 height 13
click at [240, 219] on button "button" at bounding box center [223, 225] width 49 height 28
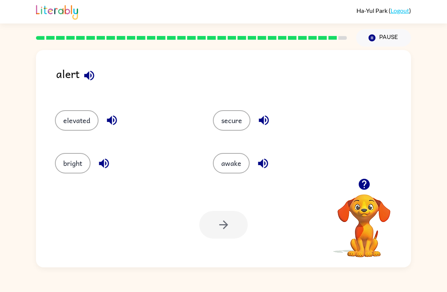
click at [89, 81] on icon "button" at bounding box center [89, 75] width 13 height 13
click at [112, 126] on icon "button" at bounding box center [111, 120] width 13 height 13
click at [90, 167] on button "bright" at bounding box center [73, 163] width 36 height 20
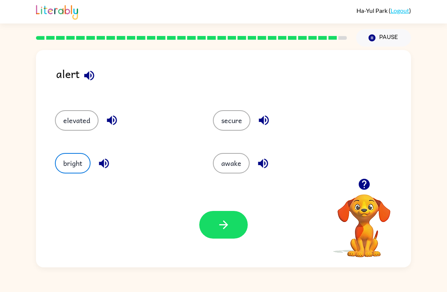
click at [99, 163] on icon "button" at bounding box center [104, 163] width 10 height 10
click at [266, 120] on icon "button" at bounding box center [264, 121] width 10 height 10
click at [271, 164] on button "button" at bounding box center [263, 163] width 19 height 19
click at [241, 122] on button "secure" at bounding box center [232, 120] width 38 height 20
click at [76, 167] on button "bright" at bounding box center [73, 163] width 36 height 20
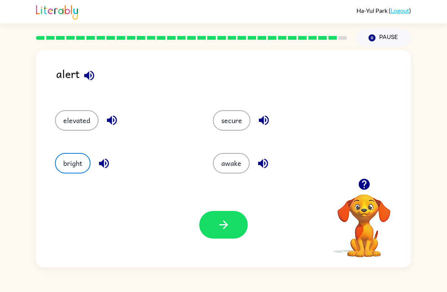
click at [227, 232] on icon "button" at bounding box center [223, 224] width 13 height 13
